Goal: Find specific page/section: Find specific page/section

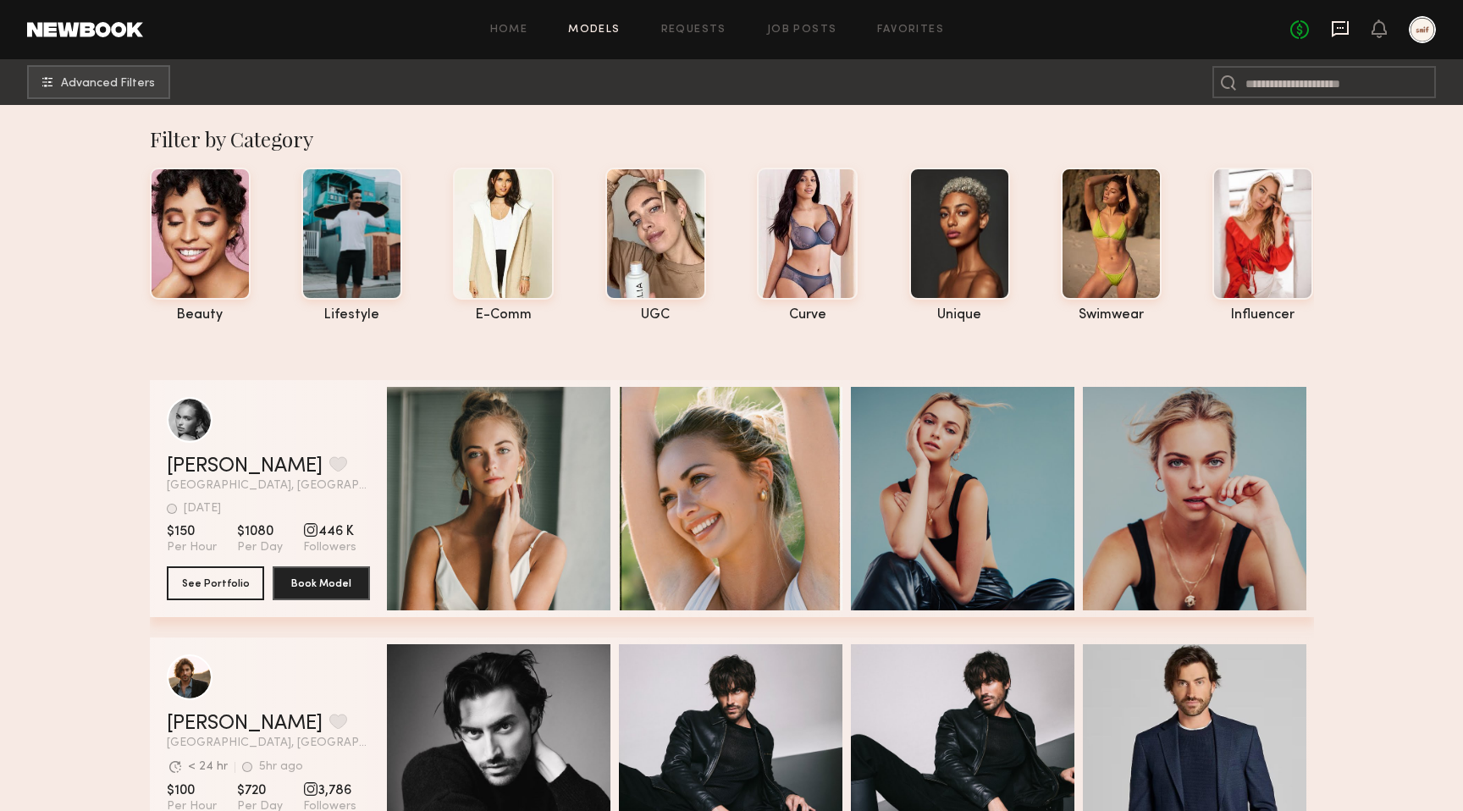
click at [1346, 23] on icon at bounding box center [1340, 28] width 19 height 19
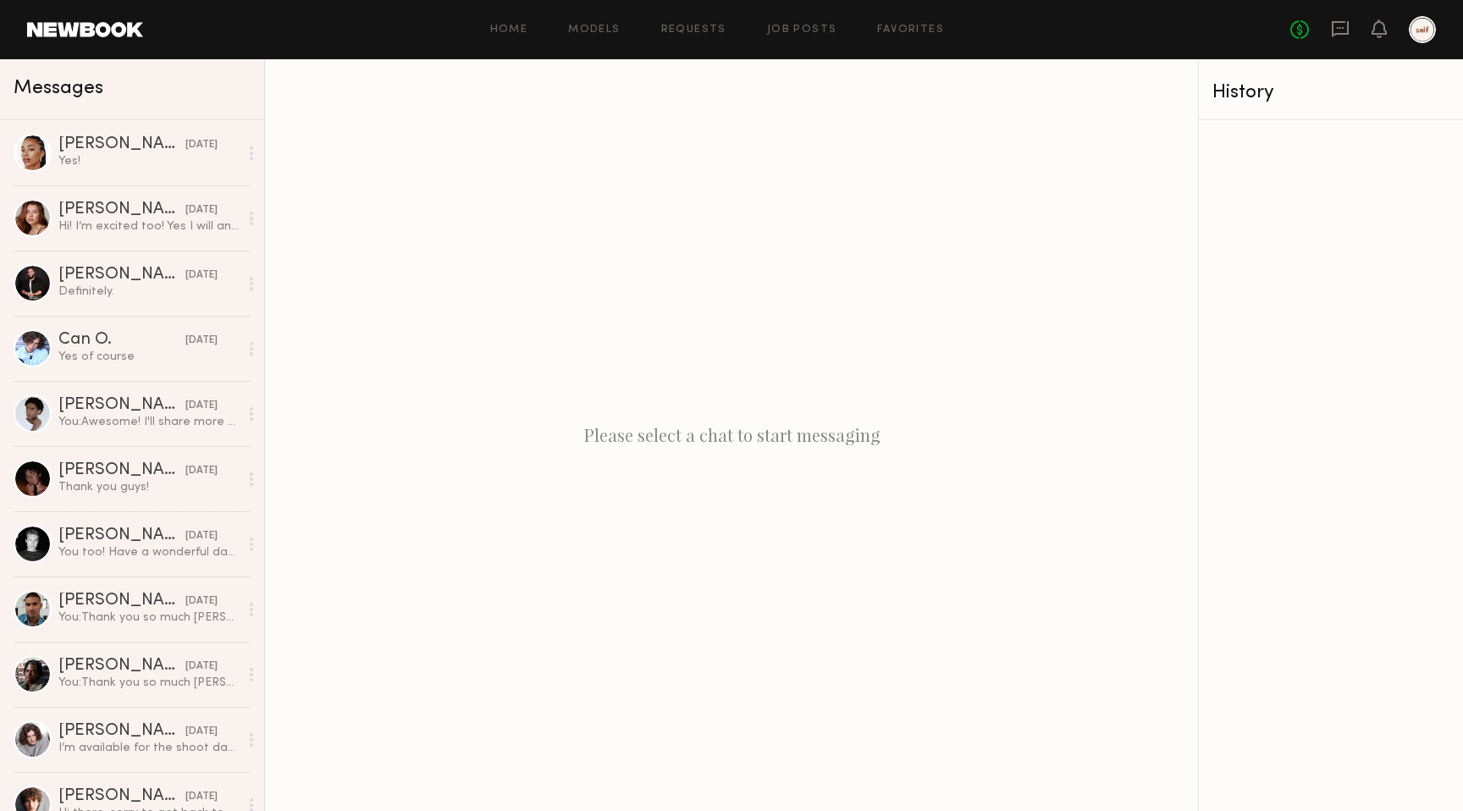
click at [1422, 26] on div at bounding box center [1422, 29] width 27 height 27
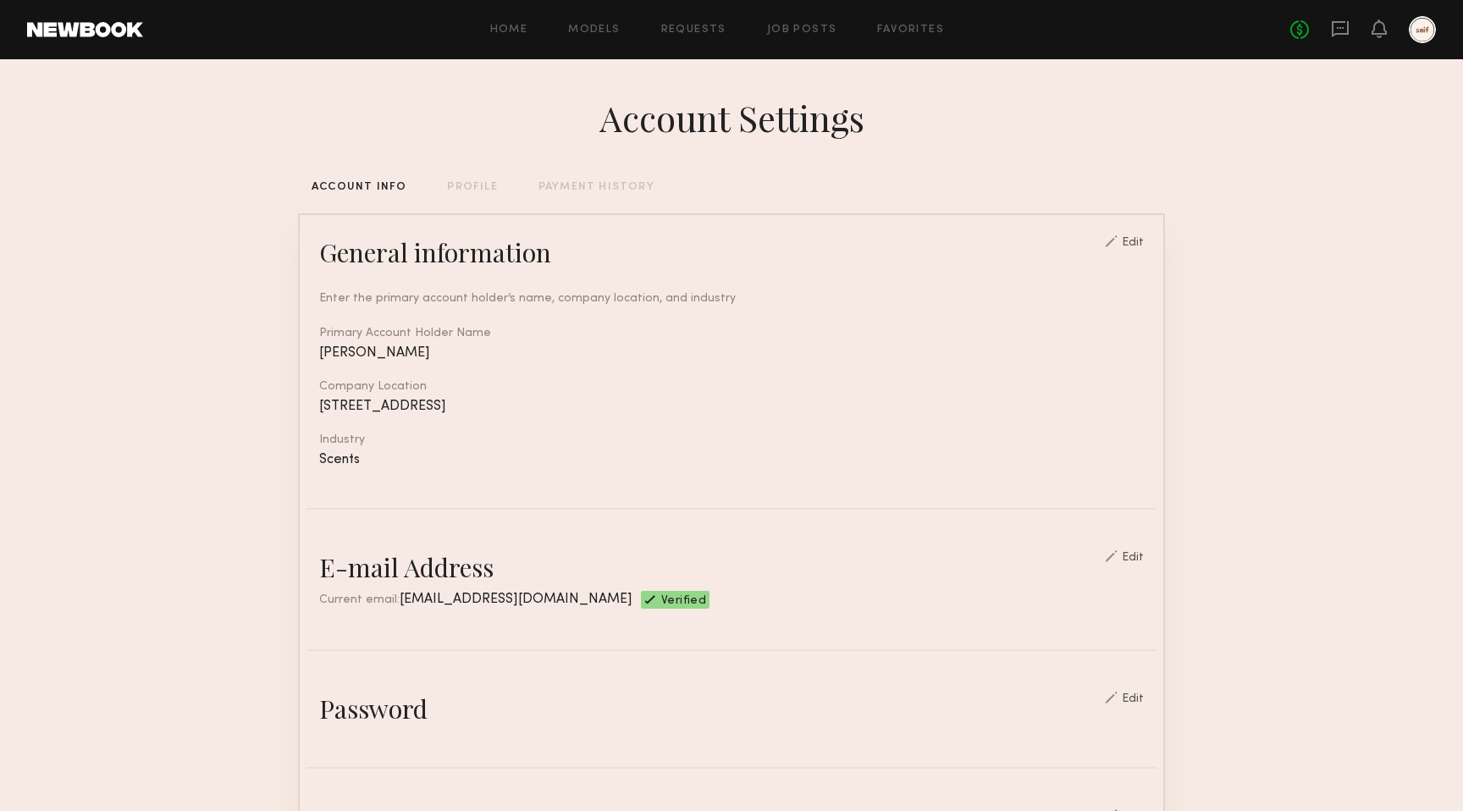
click at [695, 19] on div "Home Models Requests Job Posts Favorites Sign Out No fees up to $5,000" at bounding box center [789, 29] width 1293 height 27
click at [683, 25] on link "Requests" at bounding box center [693, 30] width 65 height 11
